Goal: Information Seeking & Learning: Learn about a topic

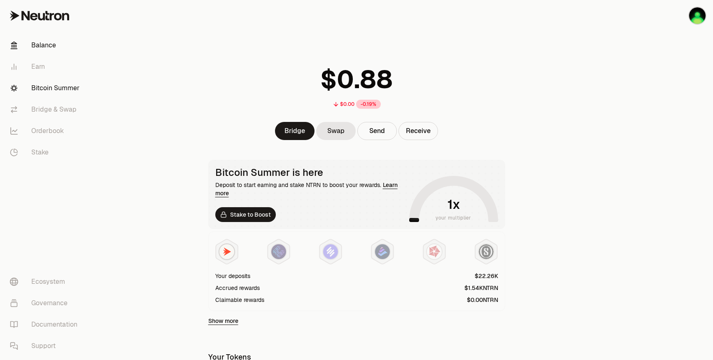
click at [48, 90] on link "Bitcoin Summer" at bounding box center [46, 87] width 86 height 21
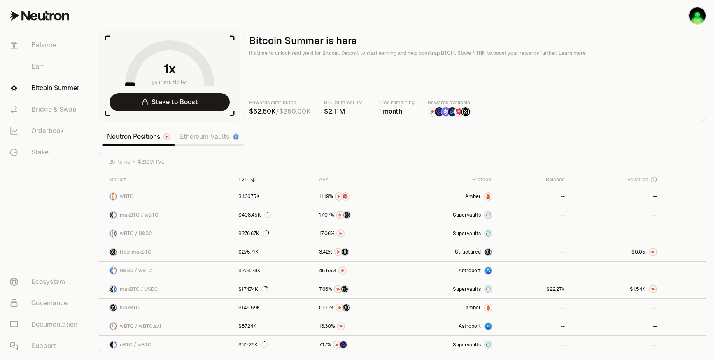
drag, startPoint x: 335, startPoint y: 110, endPoint x: 365, endPoint y: 112, distance: 30.1
click at [365, 112] on div at bounding box center [344, 112] width 41 height 10
drag, startPoint x: 365, startPoint y: 112, endPoint x: 331, endPoint y: 144, distance: 46.6
click at [331, 144] on section "your multiplier Stake to Boost Bitcoin Summer is here It's time to unlock real …" at bounding box center [402, 180] width 621 height 360
drag, startPoint x: 374, startPoint y: 129, endPoint x: 360, endPoint y: 128, distance: 14.4
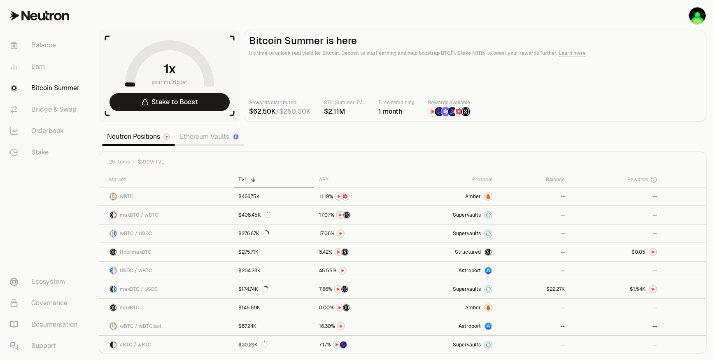
click at [360, 128] on section "your multiplier Stake to Boost Bitcoin Summer is here It's time to unlock real …" at bounding box center [402, 180] width 621 height 360
click at [478, 197] on span "Amber" at bounding box center [473, 196] width 16 height 7
